Goal: Task Accomplishment & Management: Manage account settings

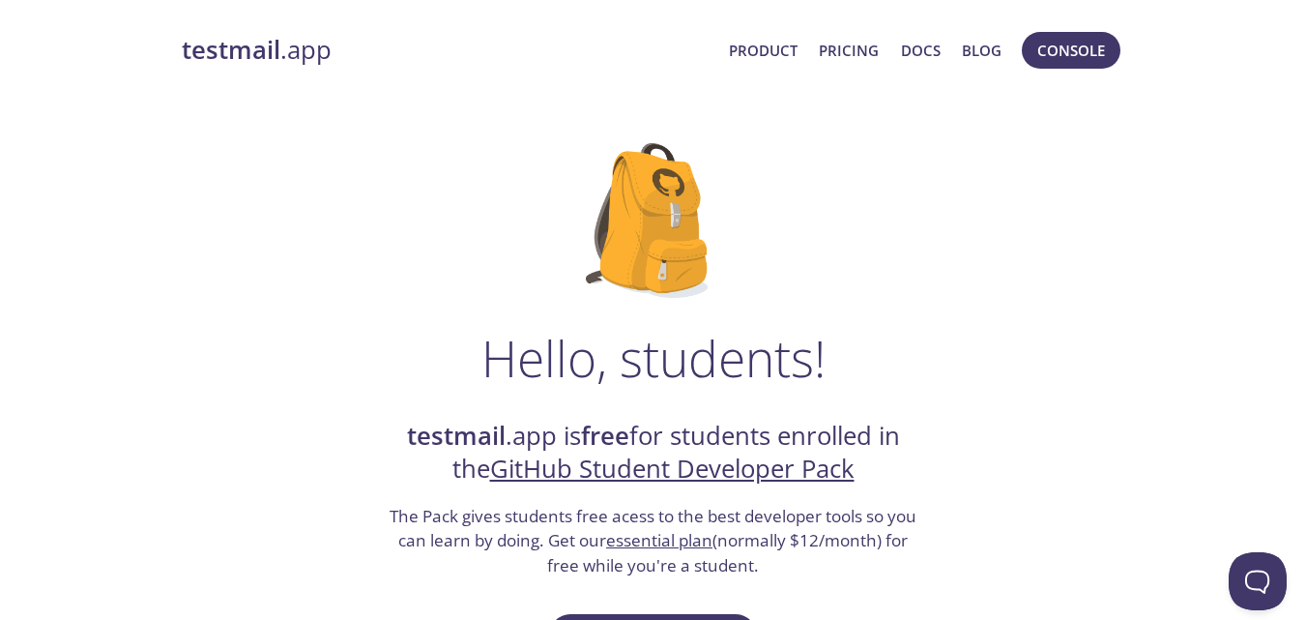
scroll to position [75, 0]
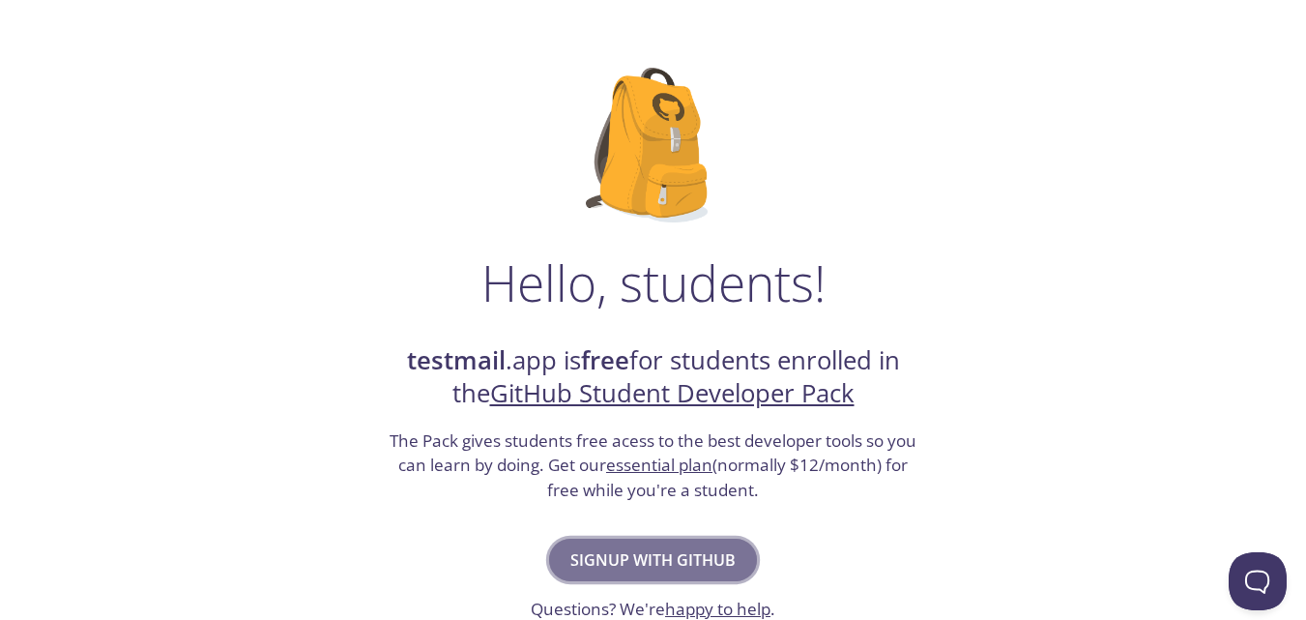
click at [658, 570] on span "Signup with GitHub" at bounding box center [652, 559] width 165 height 27
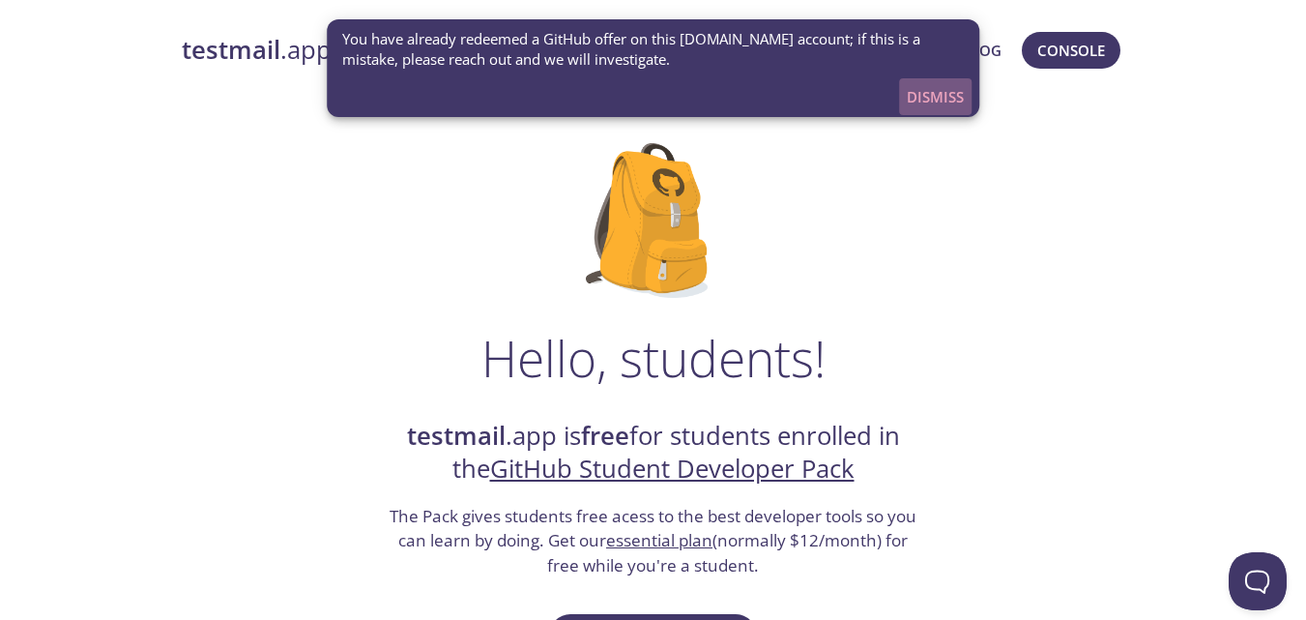
click at [923, 90] on span "Dismiss" at bounding box center [935, 96] width 57 height 25
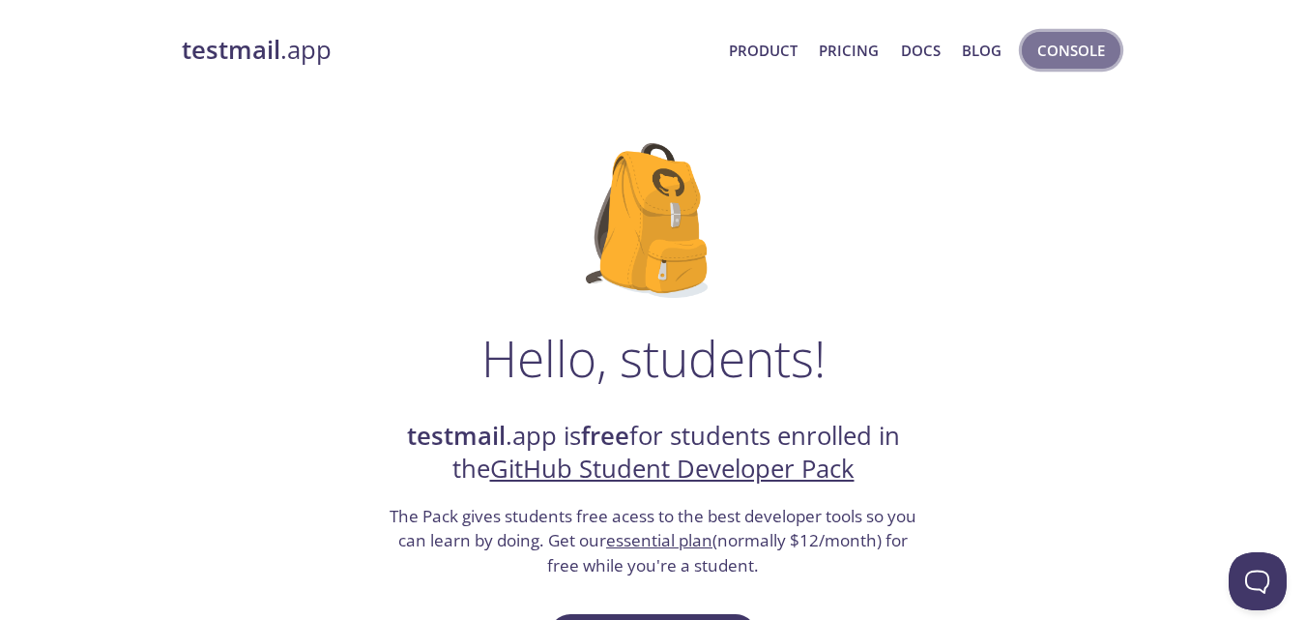
click at [1062, 51] on span "Console" at bounding box center [1071, 50] width 68 height 25
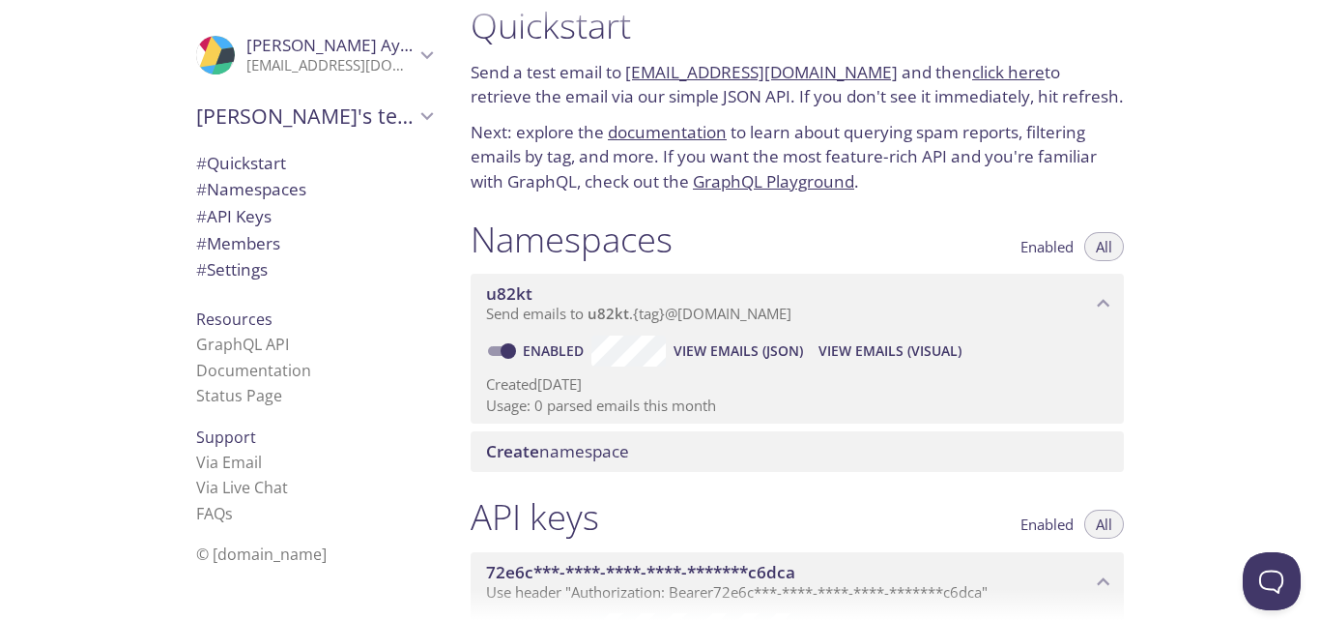
scroll to position [26, 0]
click at [622, 408] on p "Usage: 0 parsed emails this month" at bounding box center [797, 406] width 622 height 20
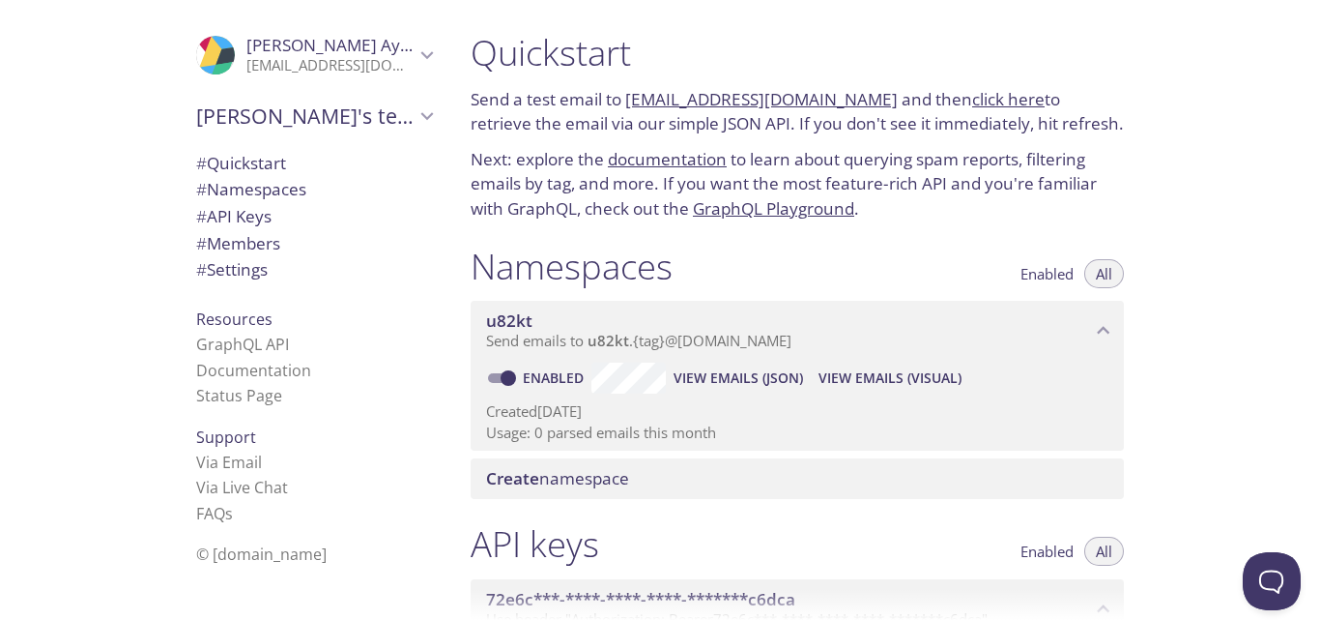
click at [976, 104] on link "click here" at bounding box center [1008, 99] width 72 height 22
click at [758, 330] on span "u82kt" at bounding box center [788, 320] width 605 height 21
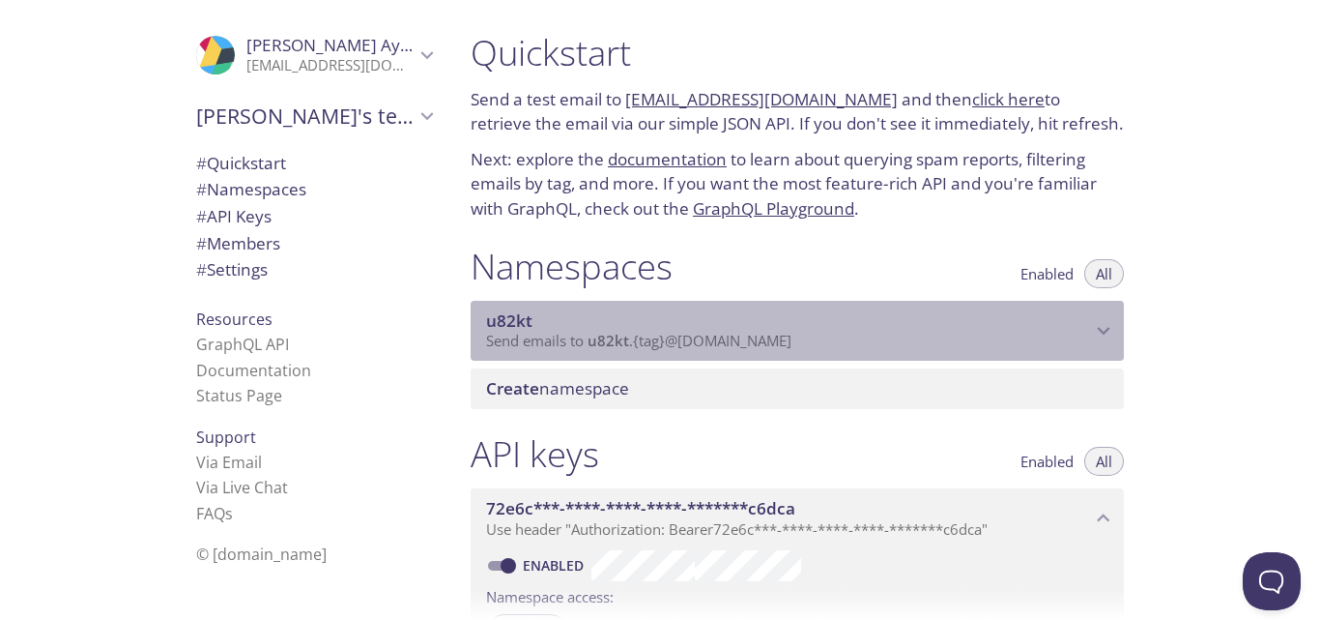
click at [758, 330] on span "u82kt" at bounding box center [788, 320] width 605 height 21
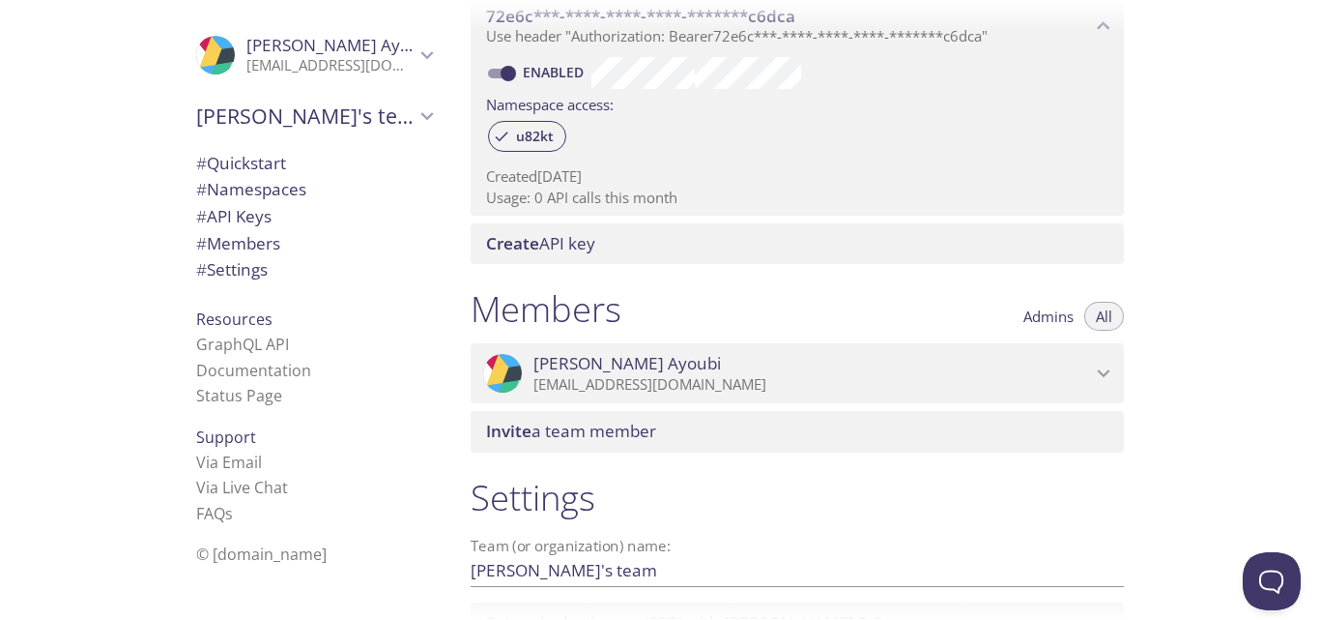
scroll to position [755, 0]
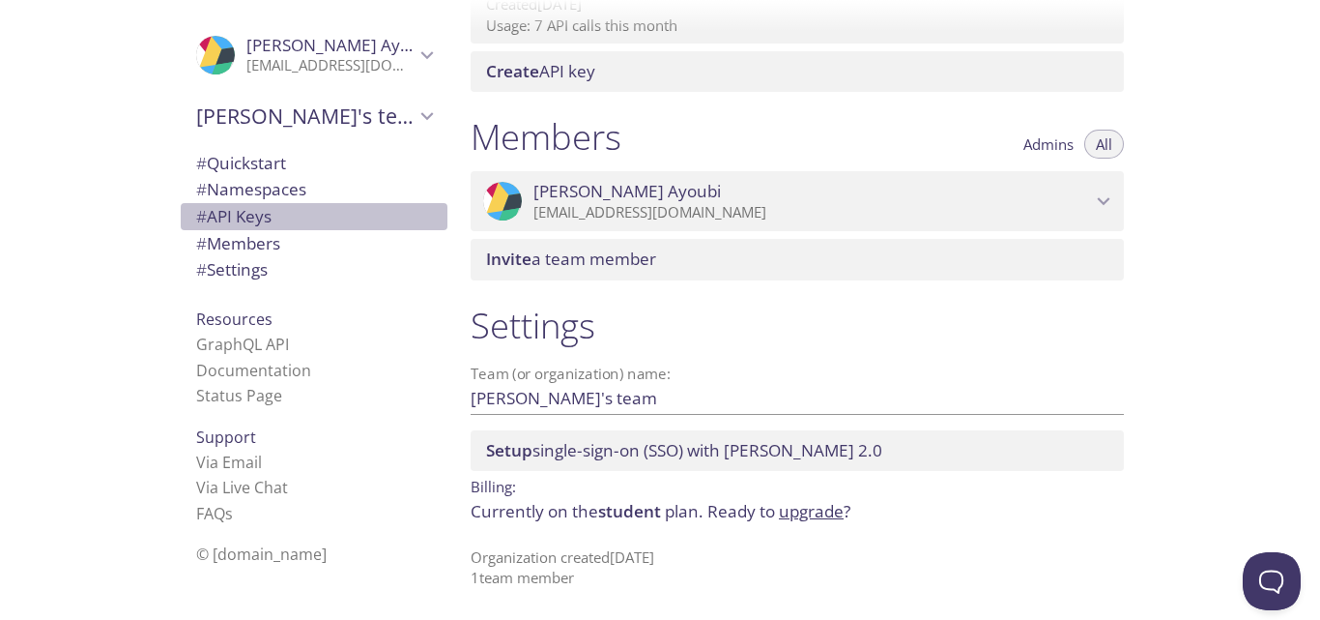
click at [368, 208] on span "# API Keys" at bounding box center [314, 216] width 236 height 25
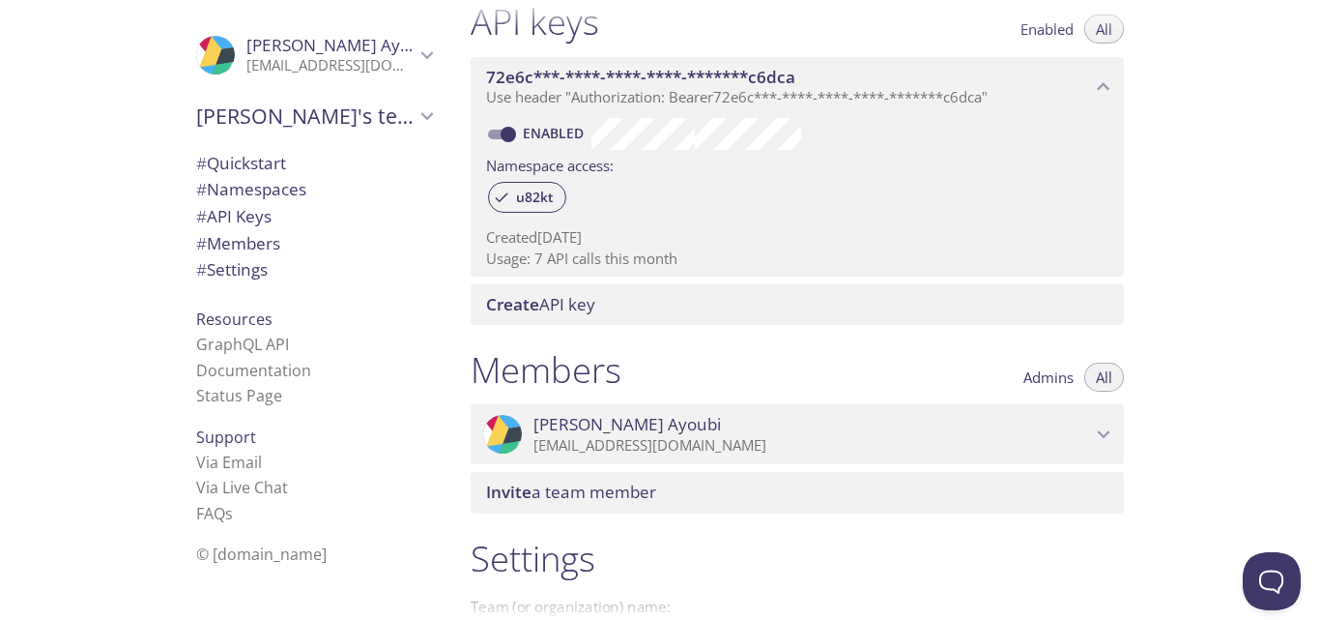
scroll to position [755, 0]
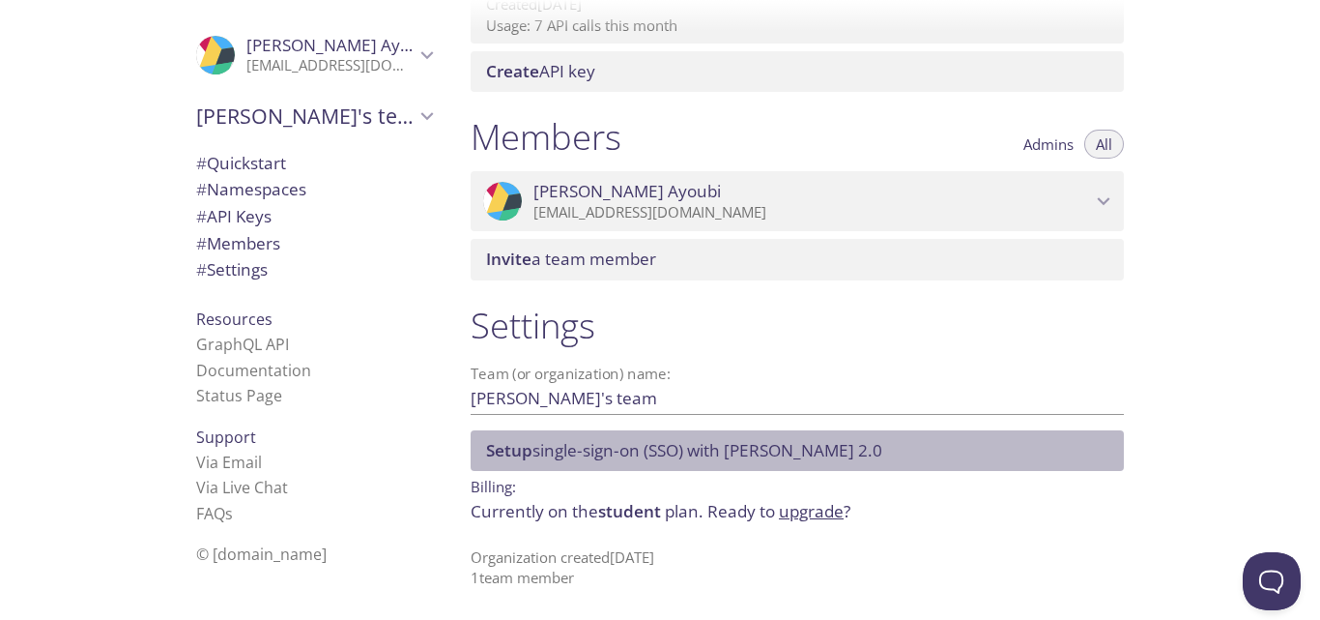
click at [602, 450] on span "Setup single-sign-on (SSO) with SAML 2.0" at bounding box center [684, 450] width 396 height 22
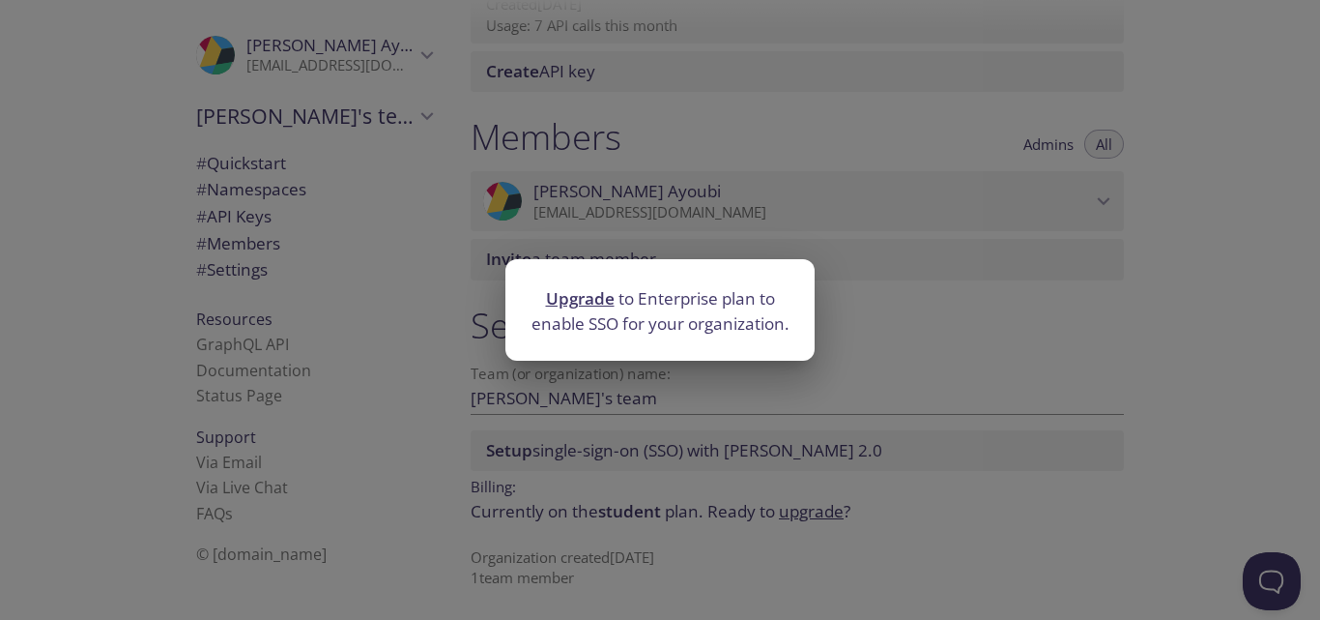
click at [799, 280] on div at bounding box center [660, 272] width 309 height 27
click at [831, 250] on div "Upgrade to Enterprise plan to enable SSO for your organization." at bounding box center [660, 310] width 1320 height 620
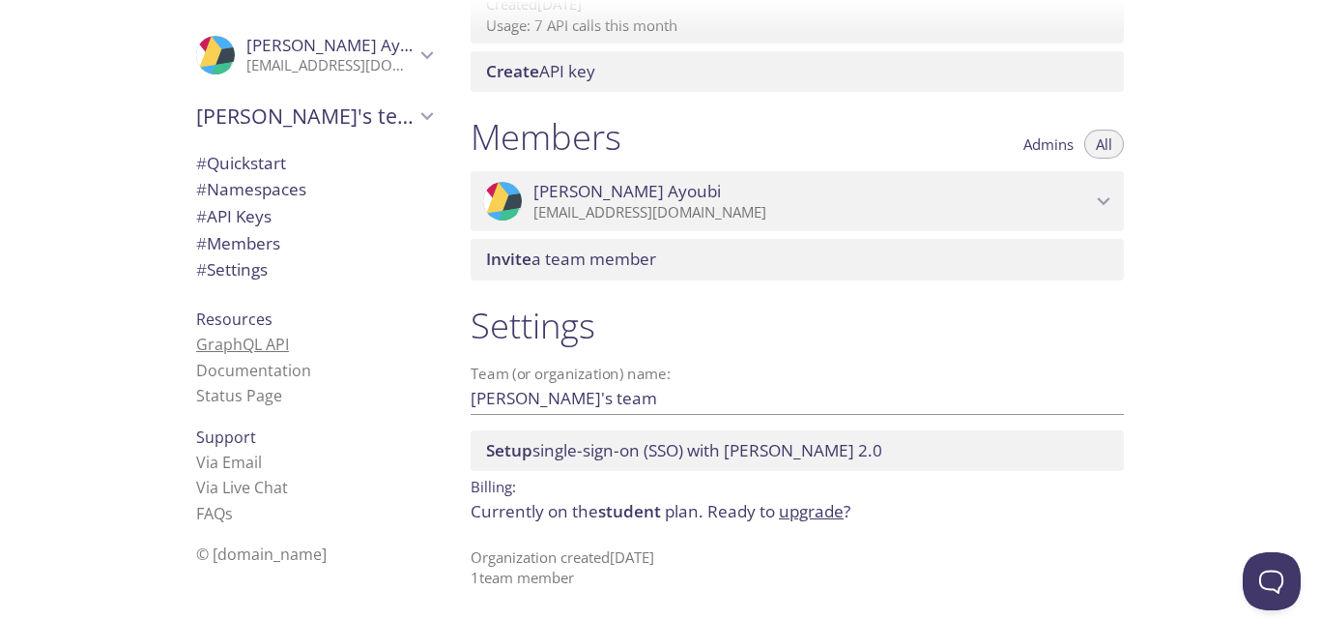
click at [267, 349] on link "GraphQL API" at bounding box center [242, 343] width 93 height 21
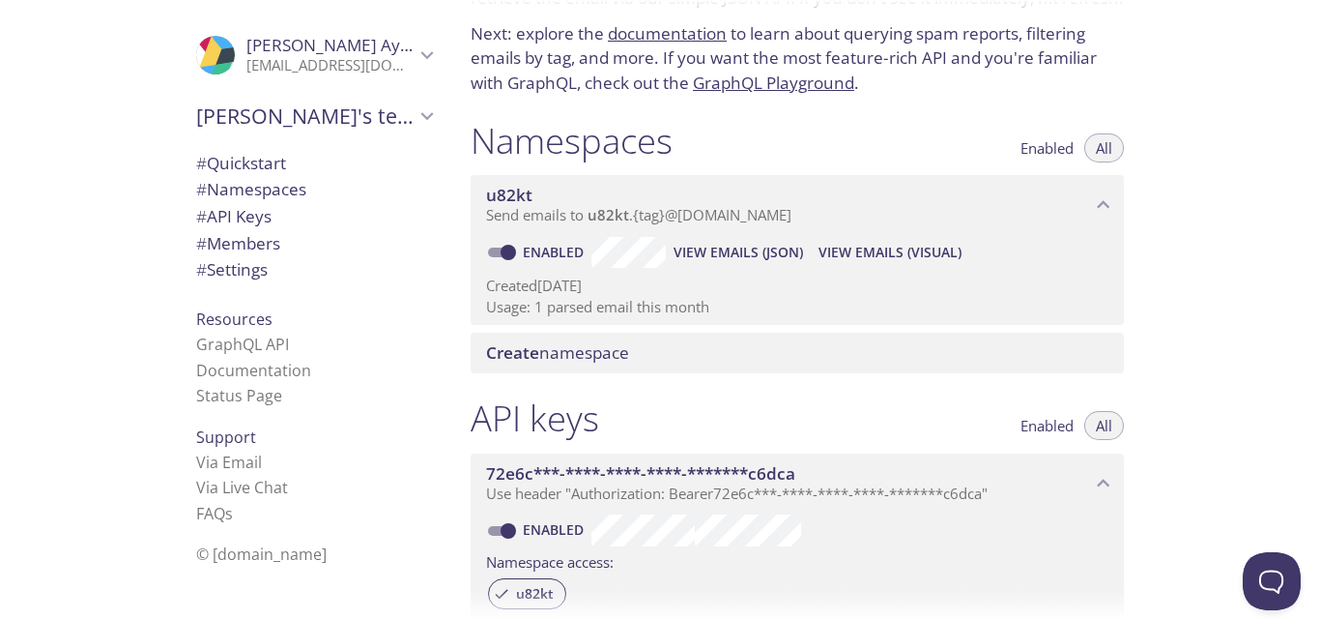
scroll to position [0, 0]
